Goal: Transaction & Acquisition: Purchase product/service

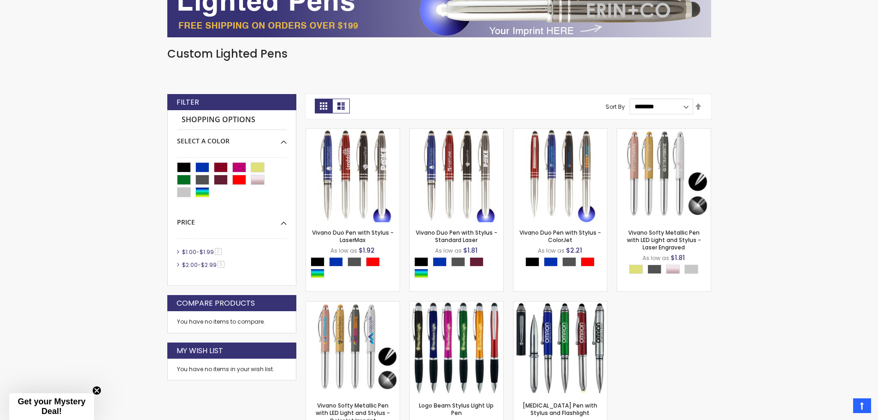
scroll to position [231, 0]
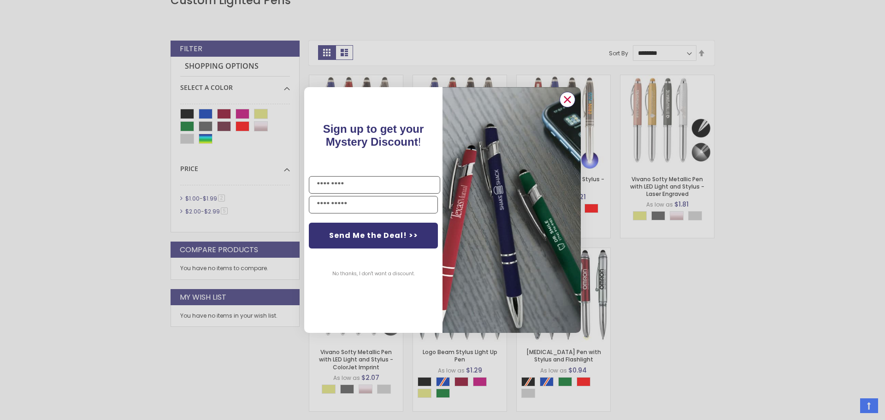
click at [566, 99] on circle "Close dialog" at bounding box center [568, 100] width 14 height 14
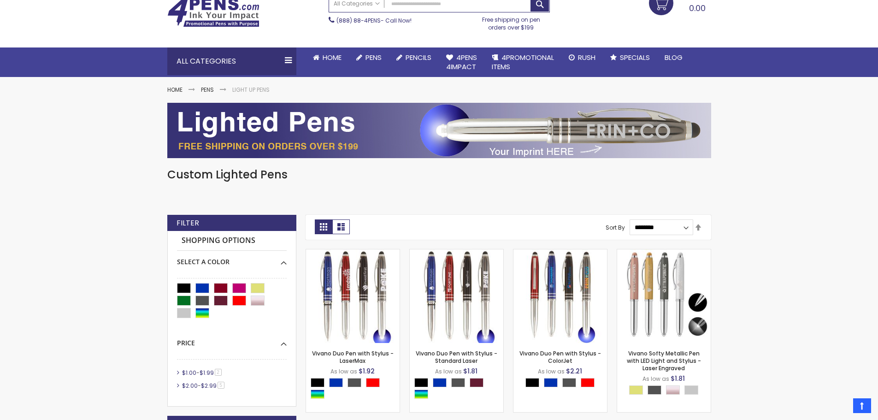
scroll to position [0, 0]
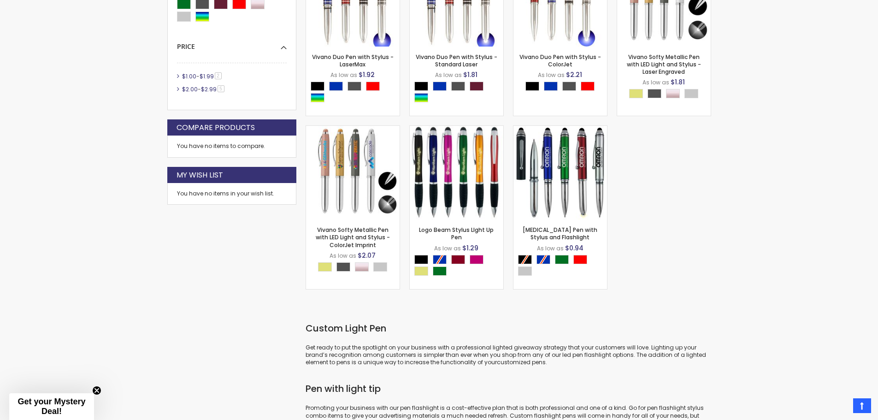
scroll to position [369, 0]
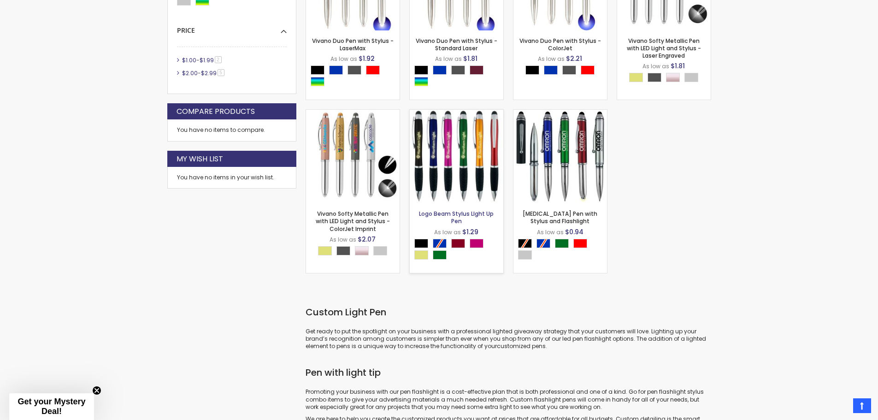
click at [443, 213] on link "Logo Beam Stylus LIght Up Pen" at bounding box center [456, 217] width 75 height 15
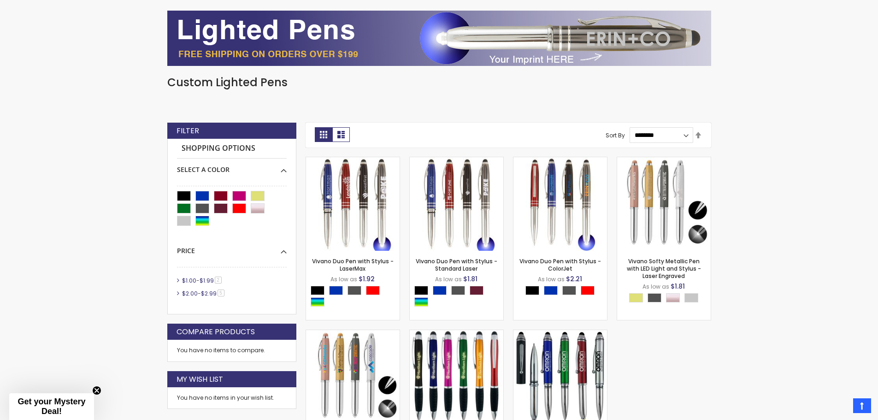
scroll to position [138, 0]
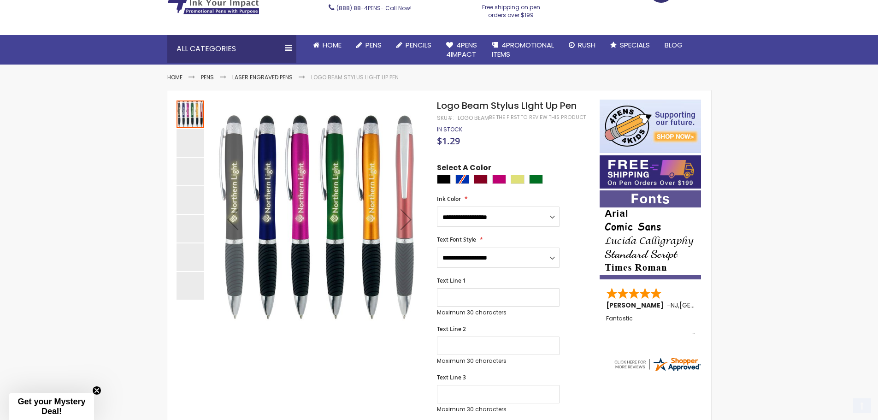
scroll to position [92, 0]
